Goal: Task Accomplishment & Management: Manage account settings

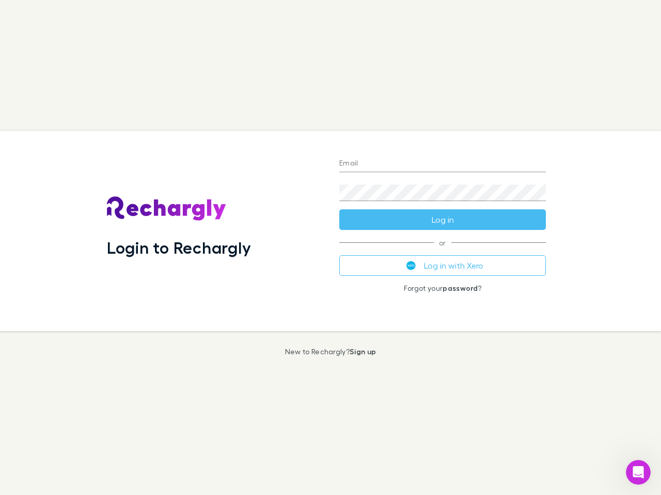
click at [330, 248] on div "Login to Rechargly" at bounding box center [215, 231] width 232 height 200
click at [442, 164] on input "Email" at bounding box center [442, 164] width 206 height 17
click at [442, 220] on form "Email Password Log in" at bounding box center [442, 189] width 206 height 83
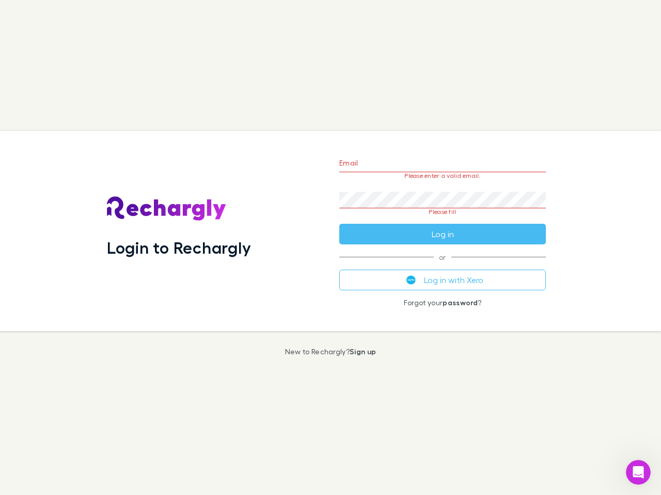
click at [442, 266] on div "Email Please enter a valid email. Password Please fill Log in or Log in with Xe…" at bounding box center [442, 231] width 223 height 200
click at [638, 473] on icon "Open Intercom Messenger" at bounding box center [638, 472] width 17 height 17
